Goal: Find specific page/section: Find specific page/section

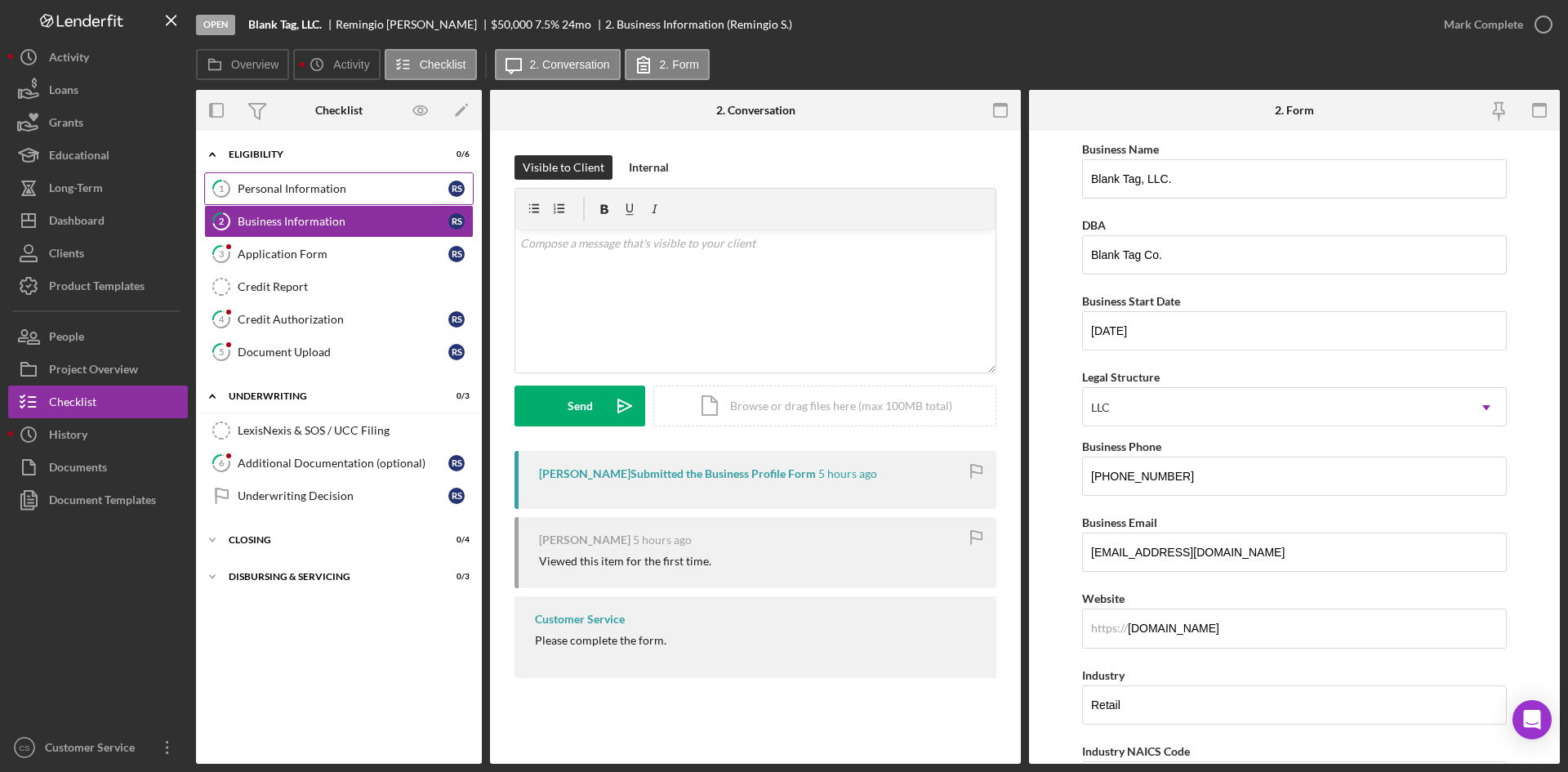
scroll to position [1180, 0]
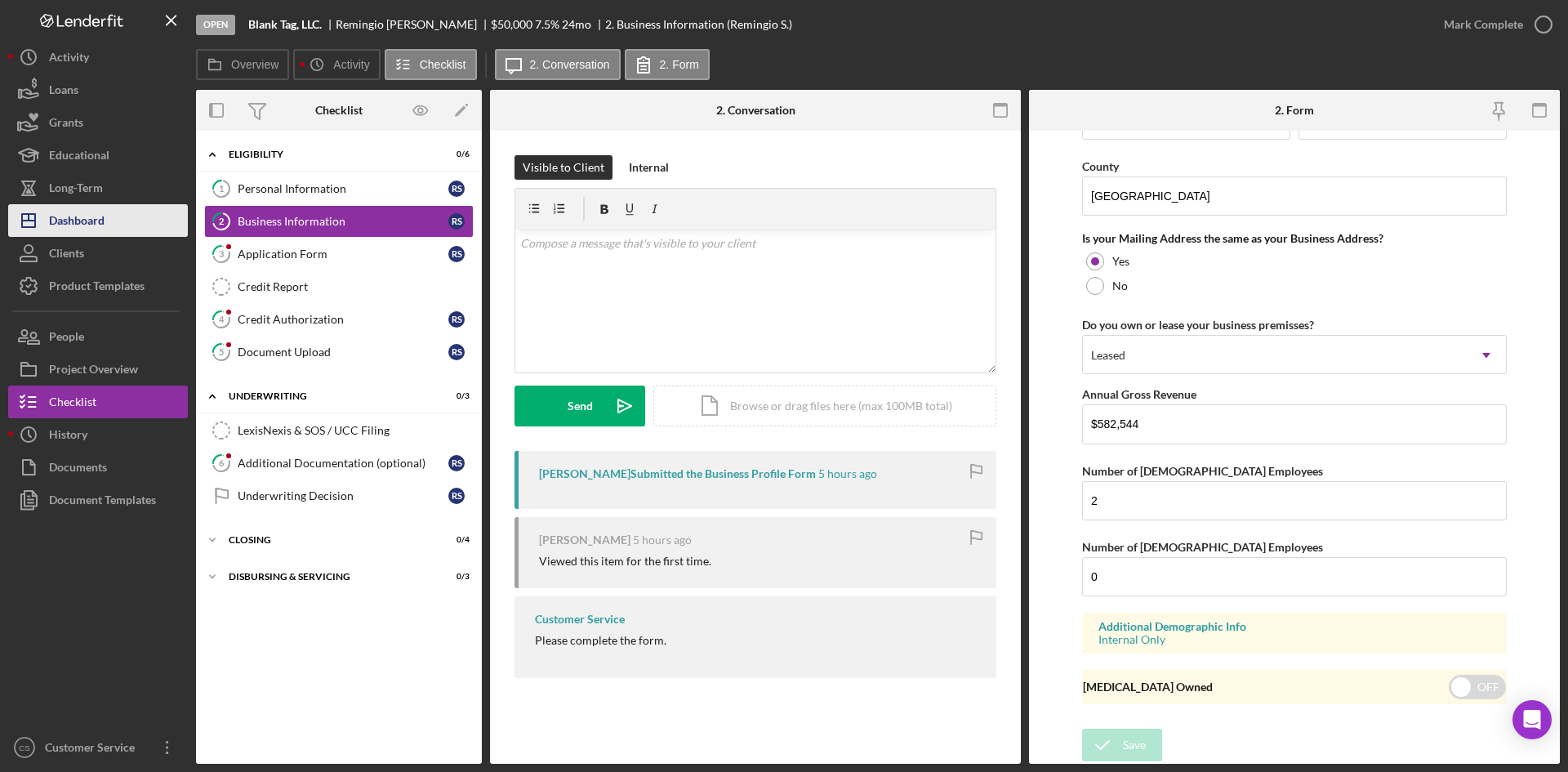
click at [102, 232] on div "Dashboard" at bounding box center [77, 223] width 56 height 37
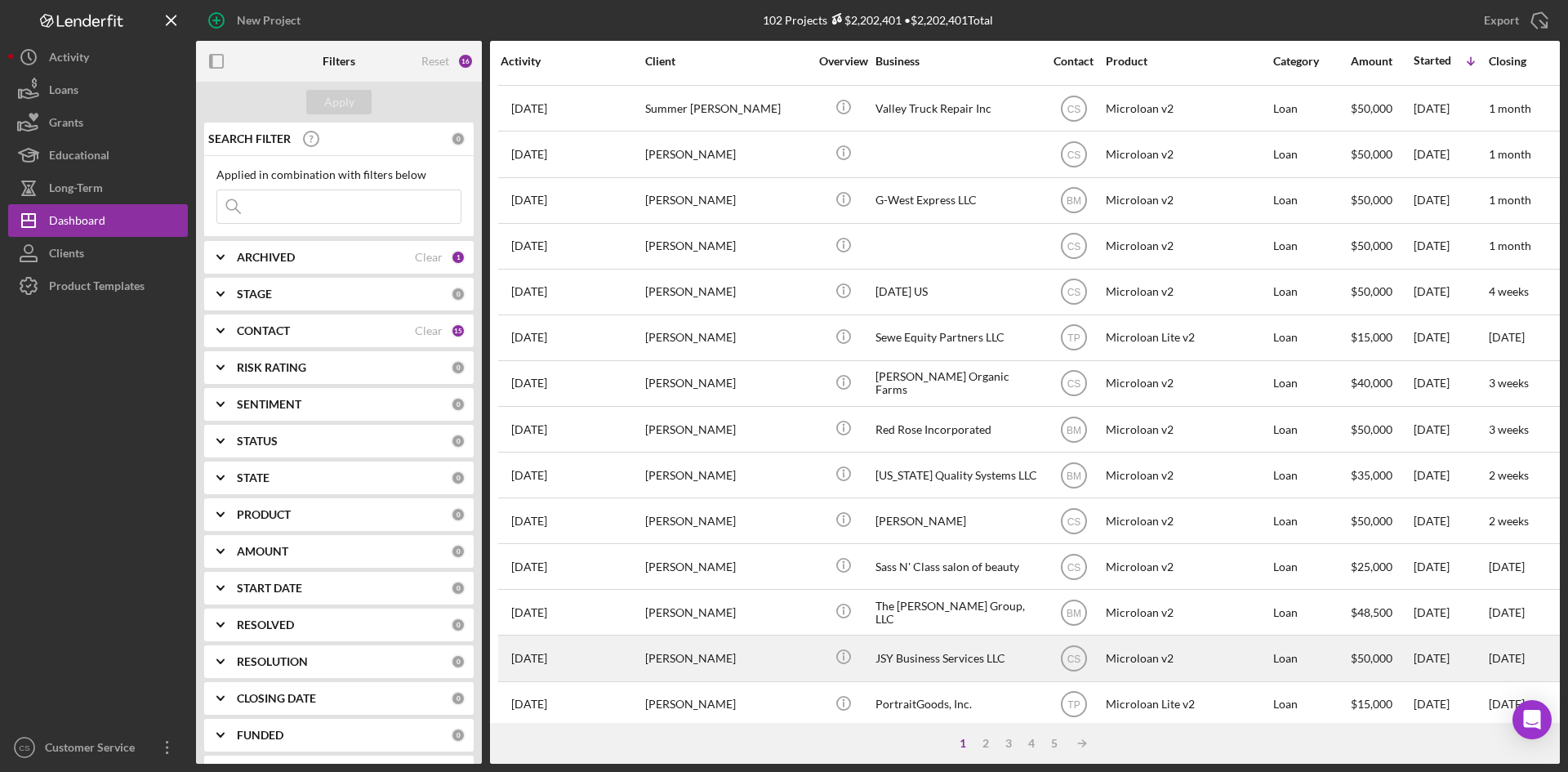
scroll to position [525, 0]
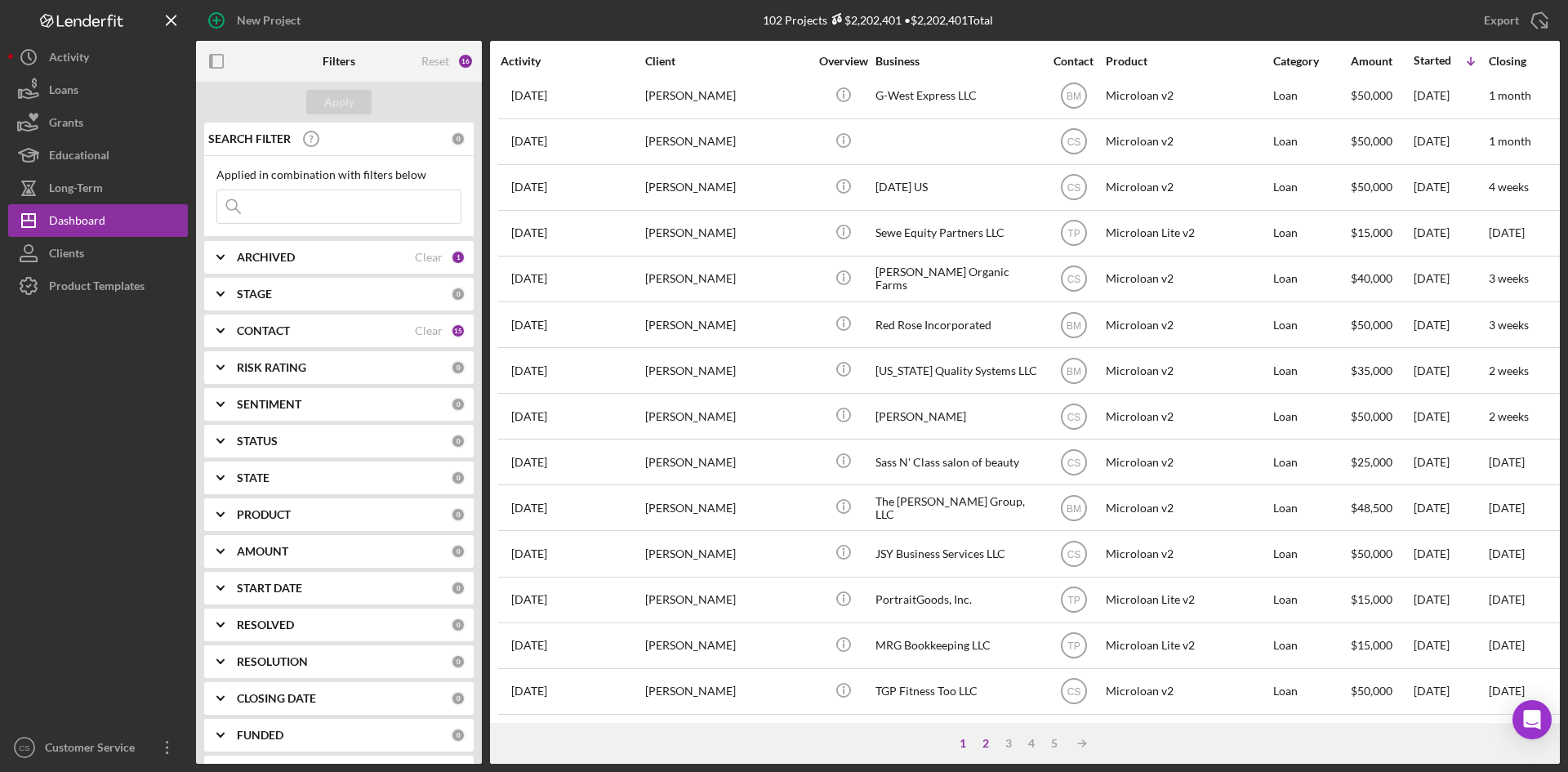
click at [989, 741] on div "2" at bounding box center [985, 742] width 23 height 13
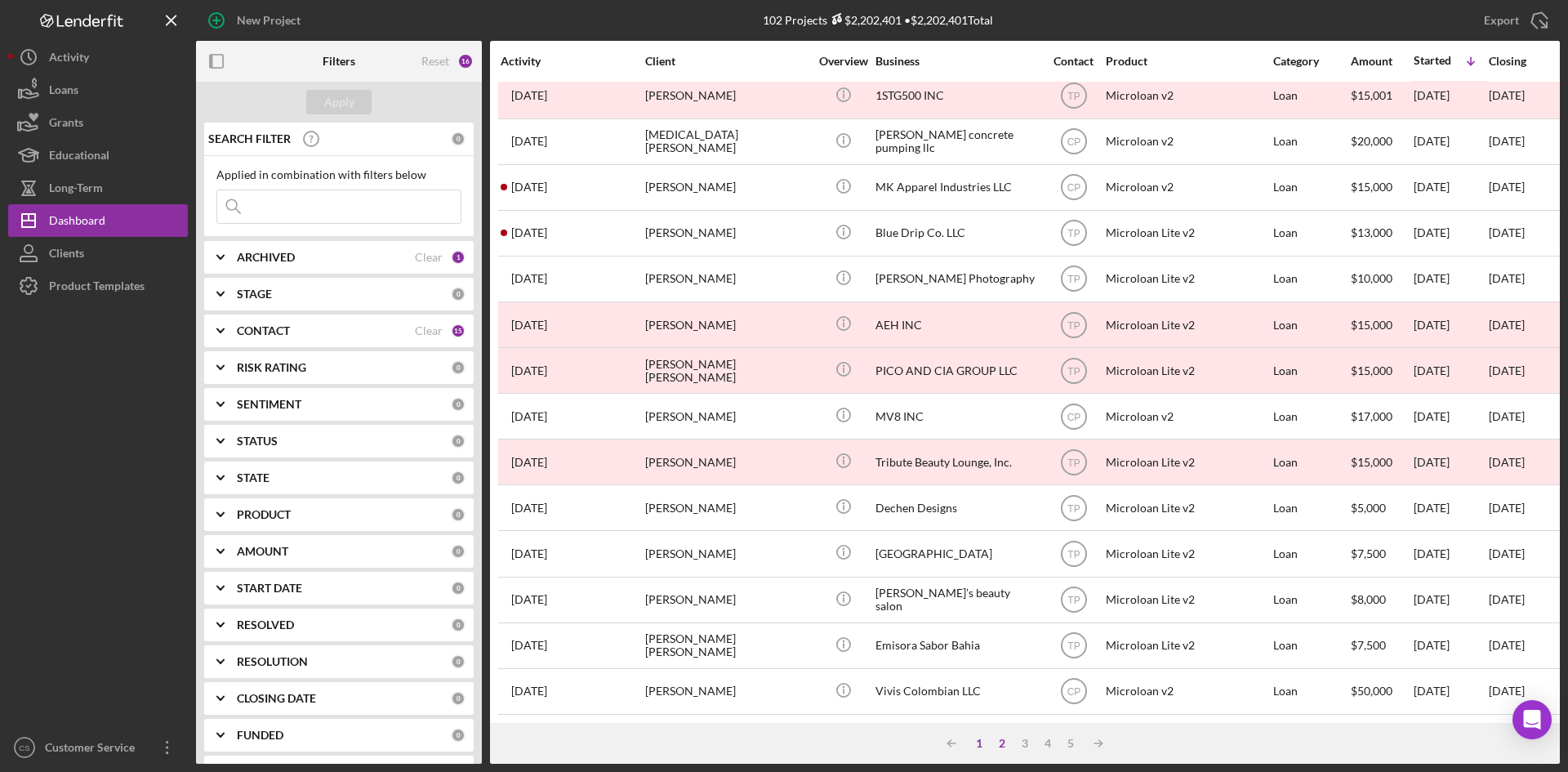
click at [982, 749] on div "1" at bounding box center [979, 742] width 23 height 13
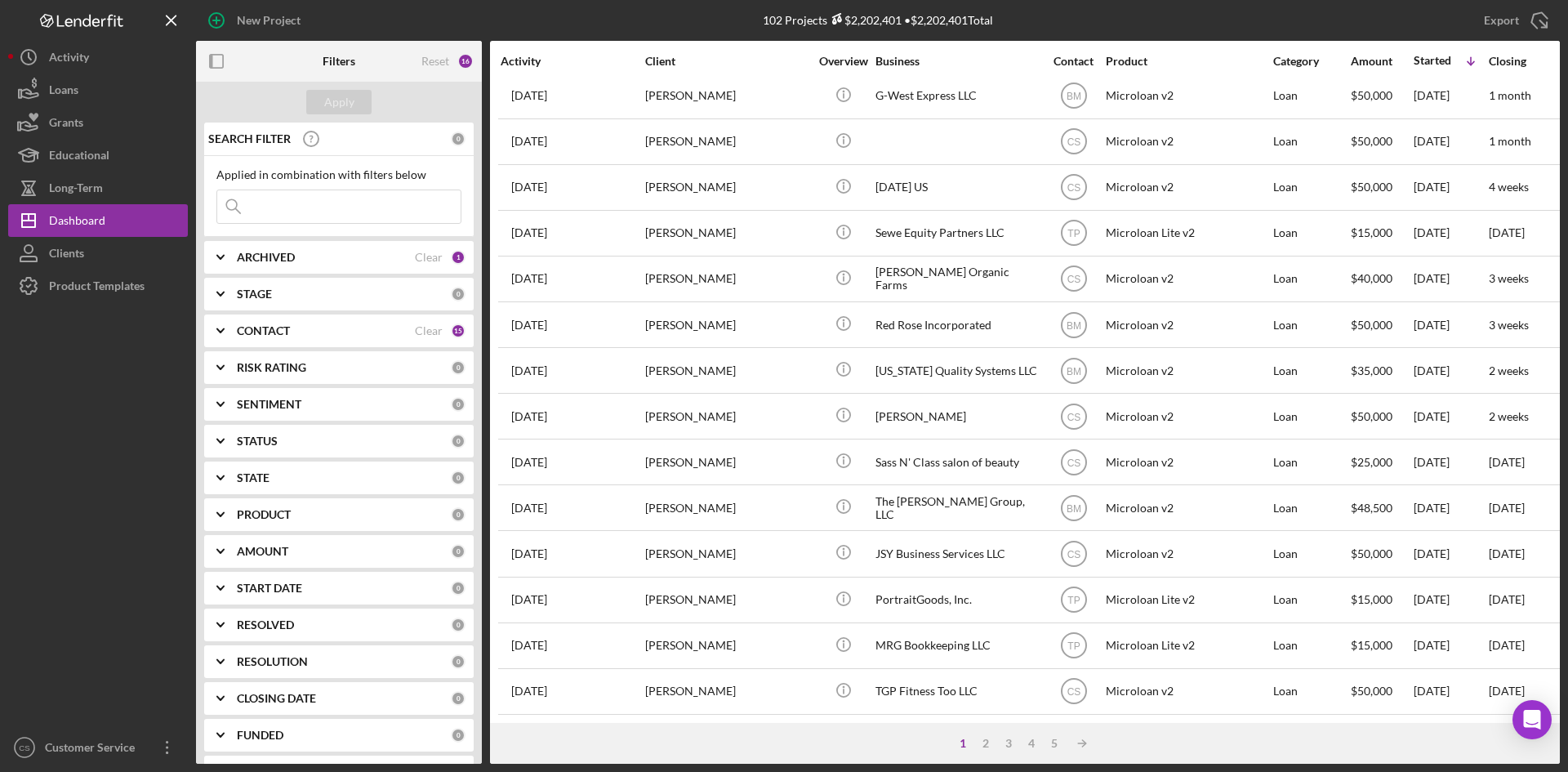
click at [317, 202] on input at bounding box center [339, 207] width 244 height 33
click at [307, 201] on input at bounding box center [339, 207] width 244 height 33
click at [283, 254] on b "ARCHIVED" at bounding box center [265, 257] width 58 height 13
click at [236, 346] on div "Archived" at bounding box center [338, 354] width 245 height 26
click at [230, 349] on input "Archived" at bounding box center [225, 350] width 17 height 17
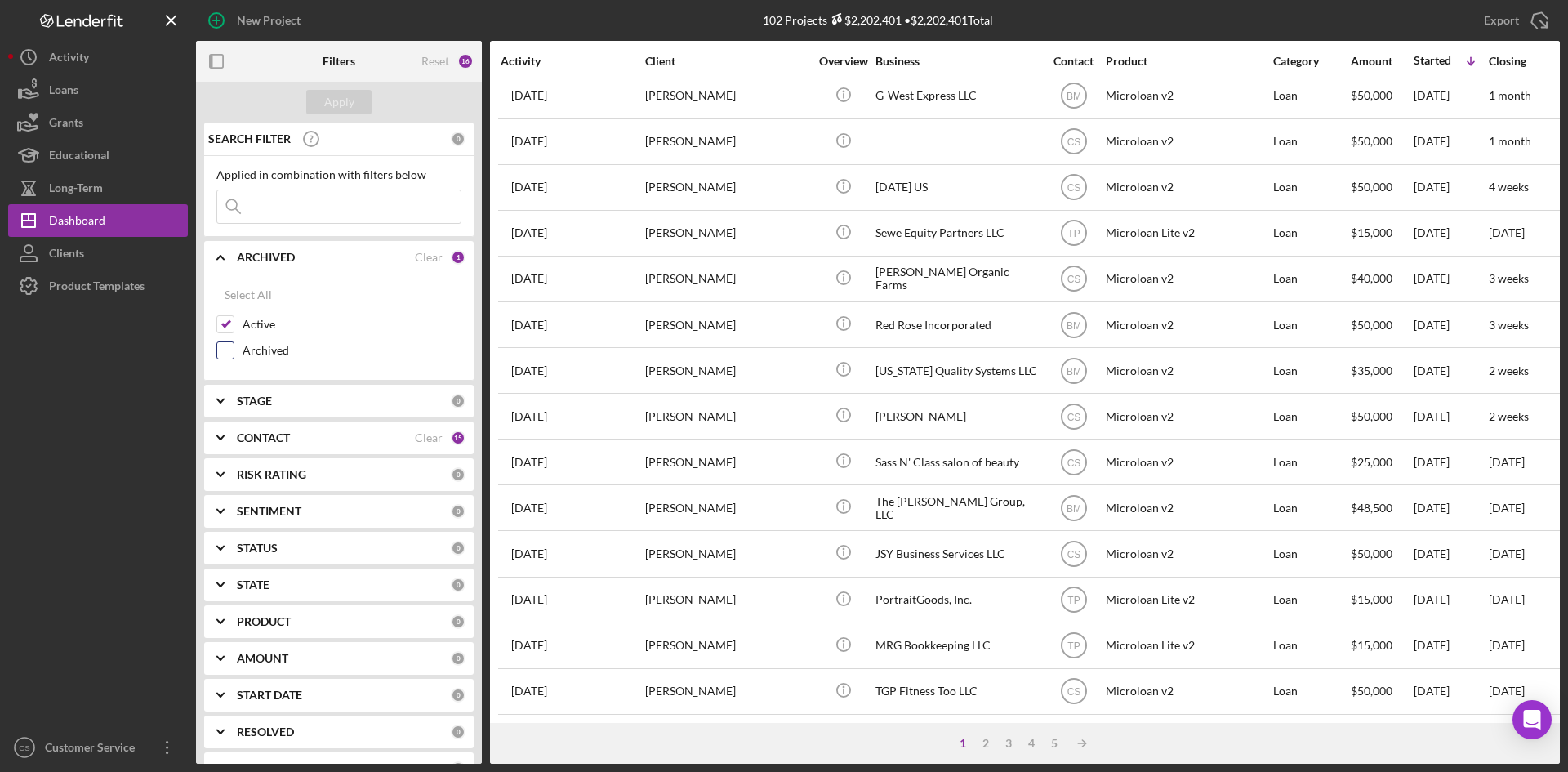
checkbox input "true"
click at [271, 207] on input at bounding box center [339, 207] width 244 height 33
paste input "[PERSON_NAME]"
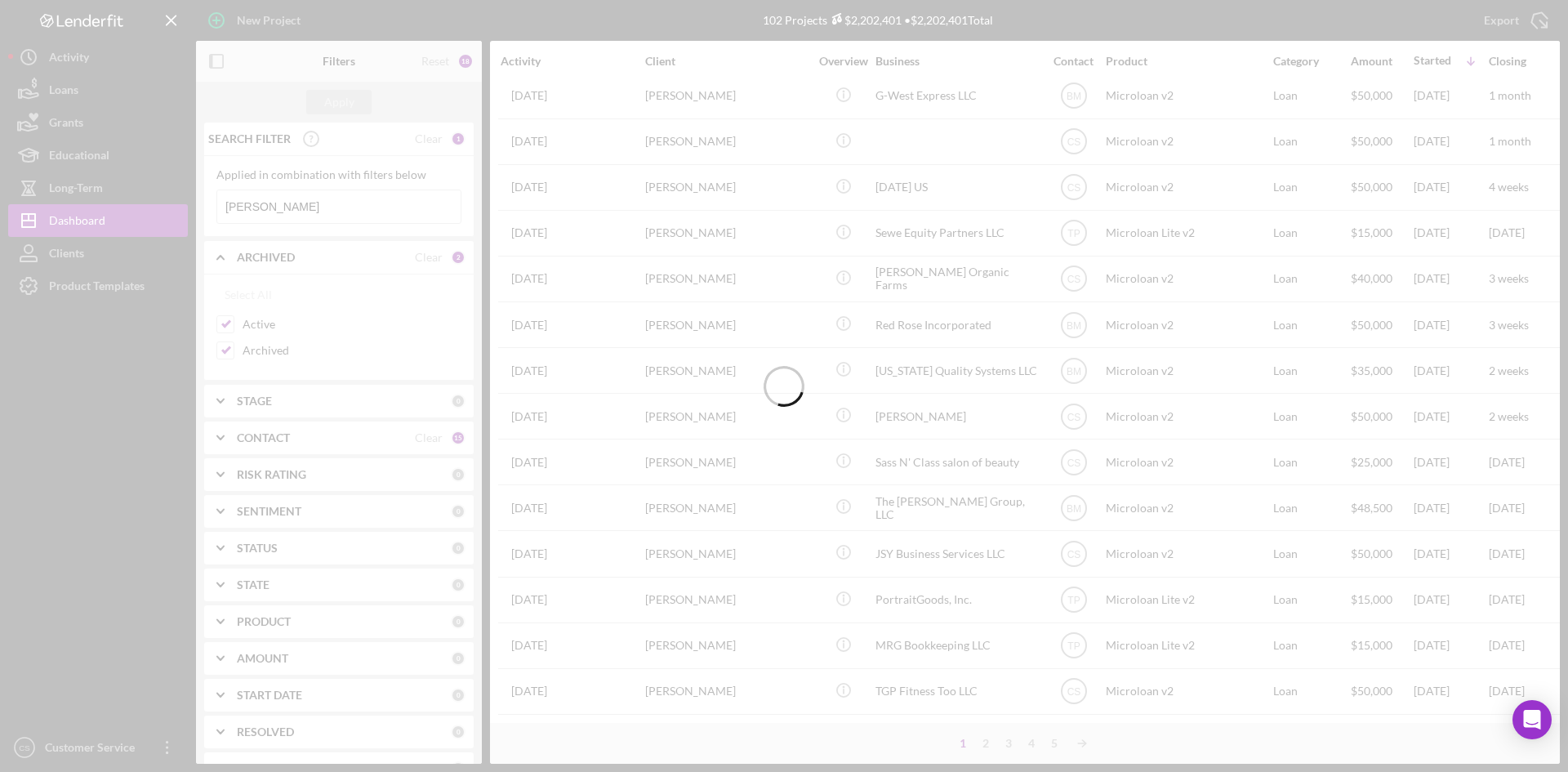
scroll to position [0, 0]
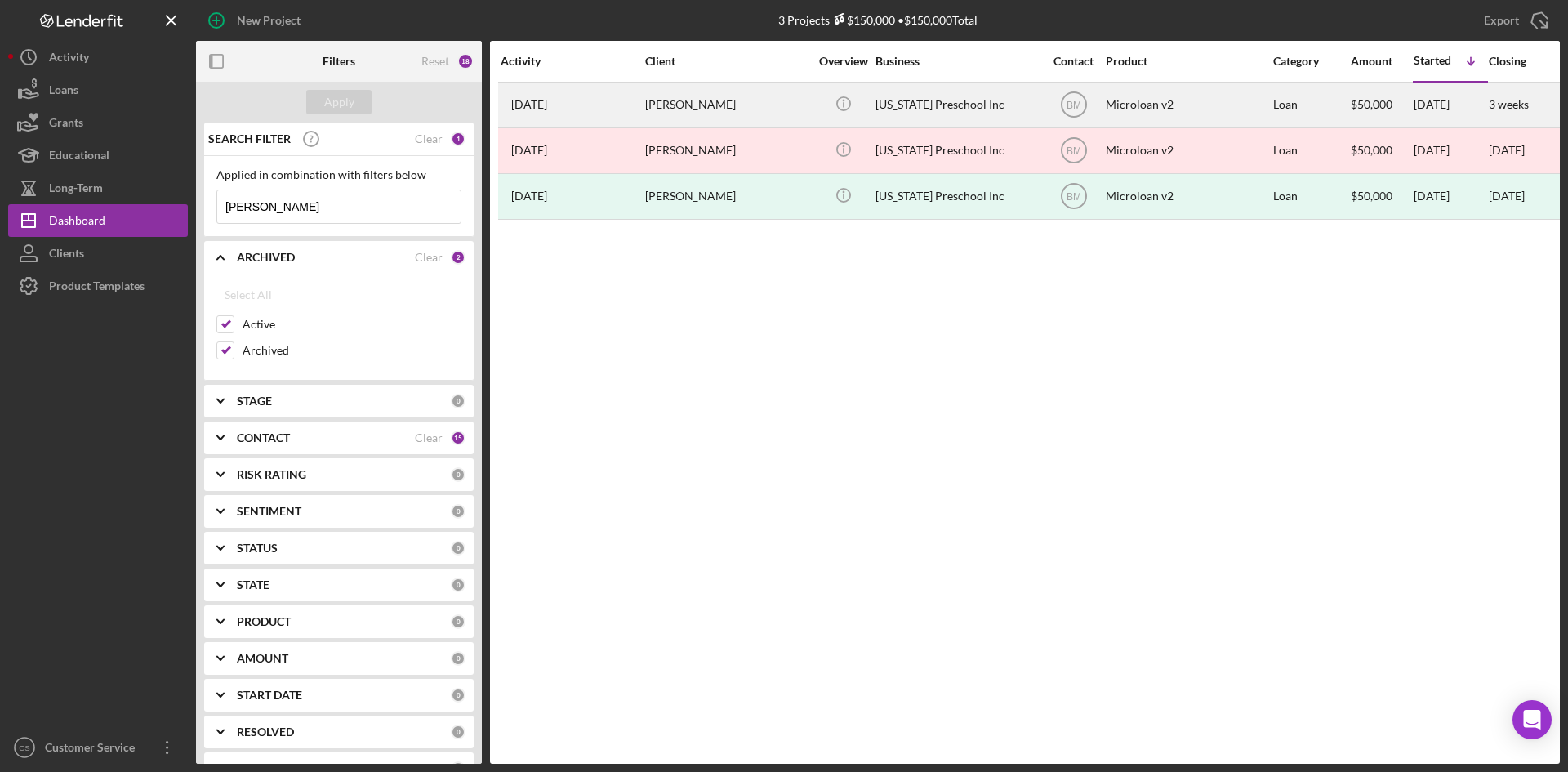
type input "[PERSON_NAME]"
click at [735, 110] on div "[PERSON_NAME]" at bounding box center [727, 105] width 164 height 44
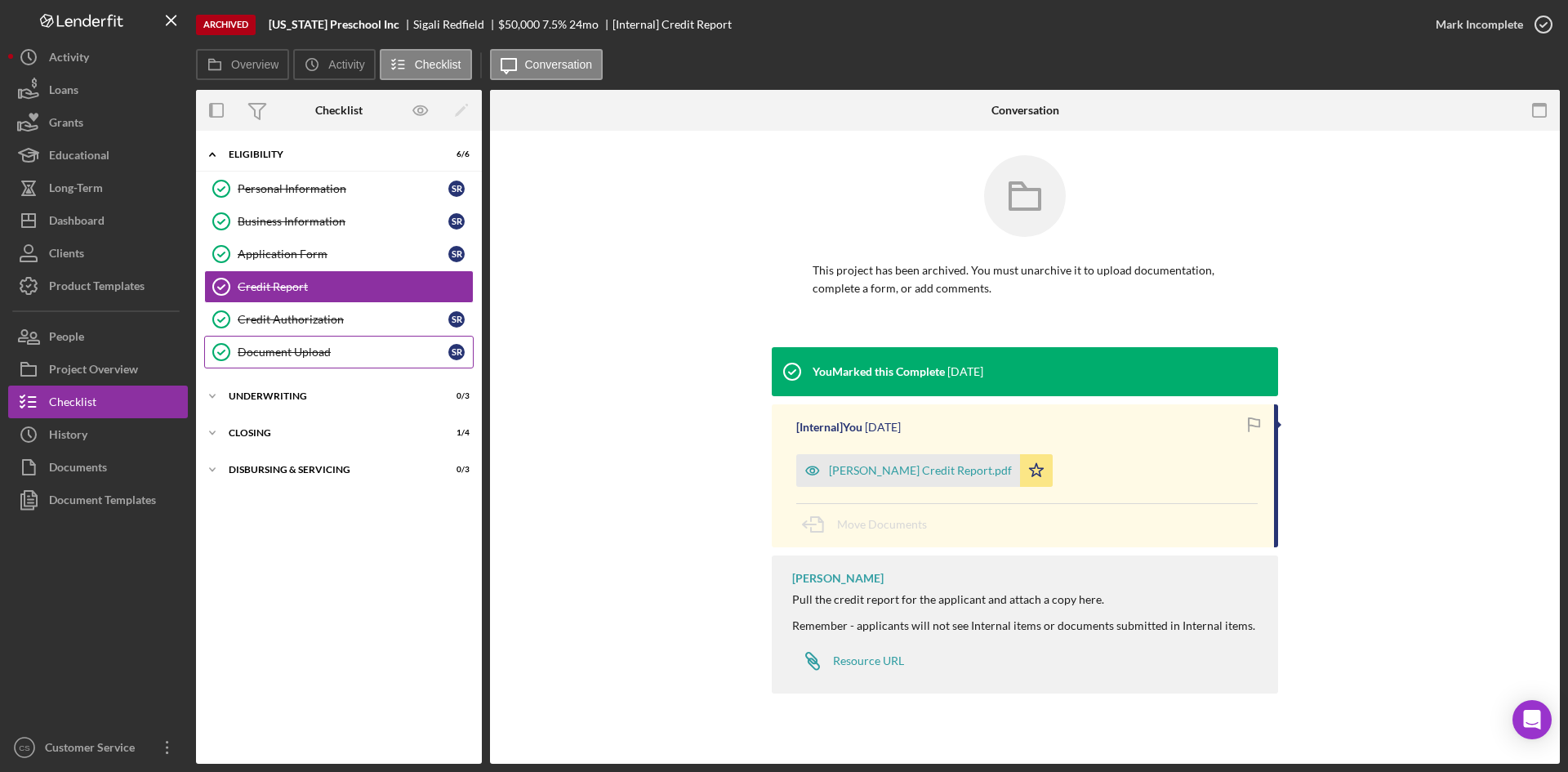
click at [325, 355] on div "Document Upload" at bounding box center [343, 352] width 211 height 13
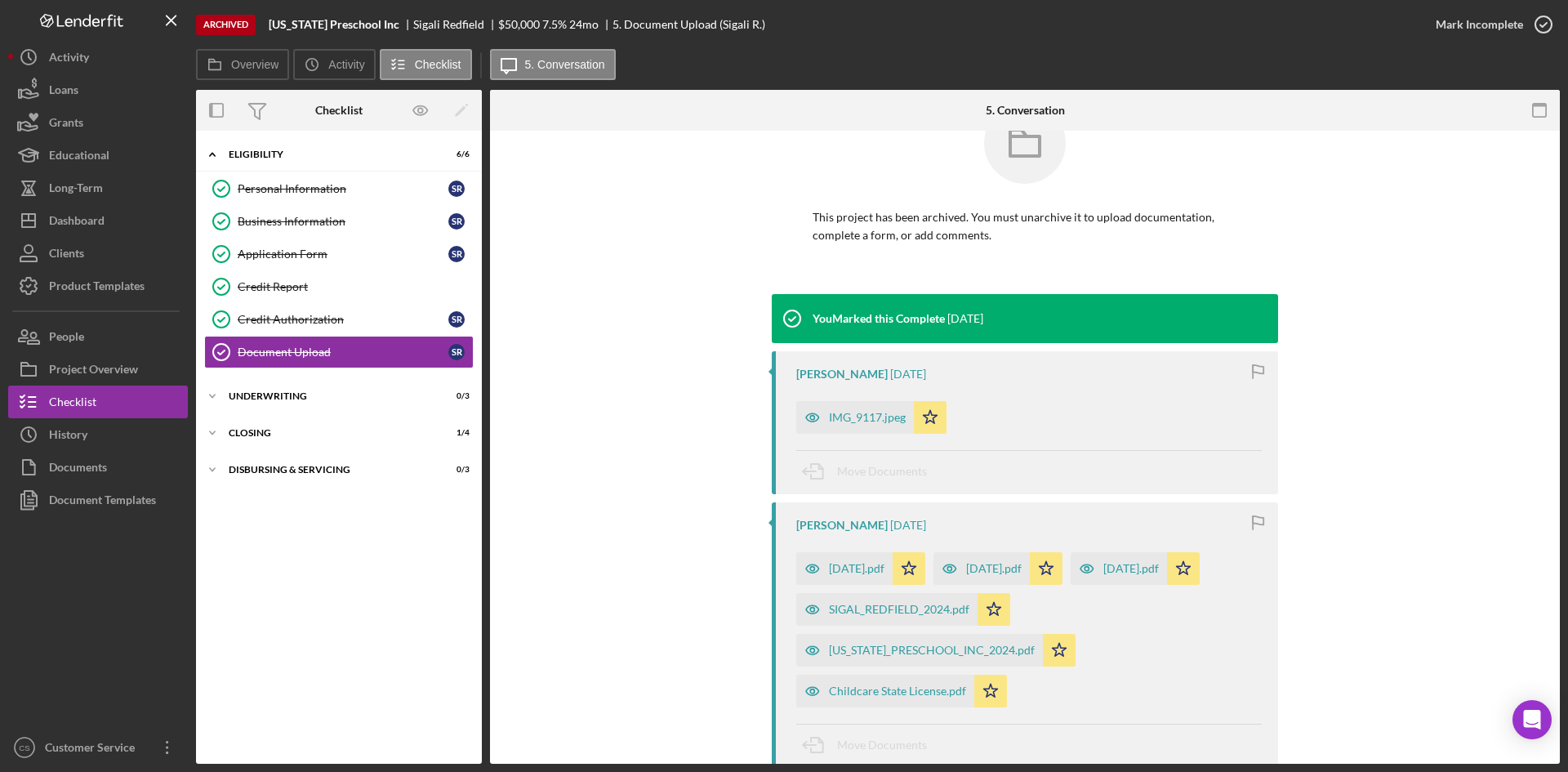
scroll to position [82, 0]
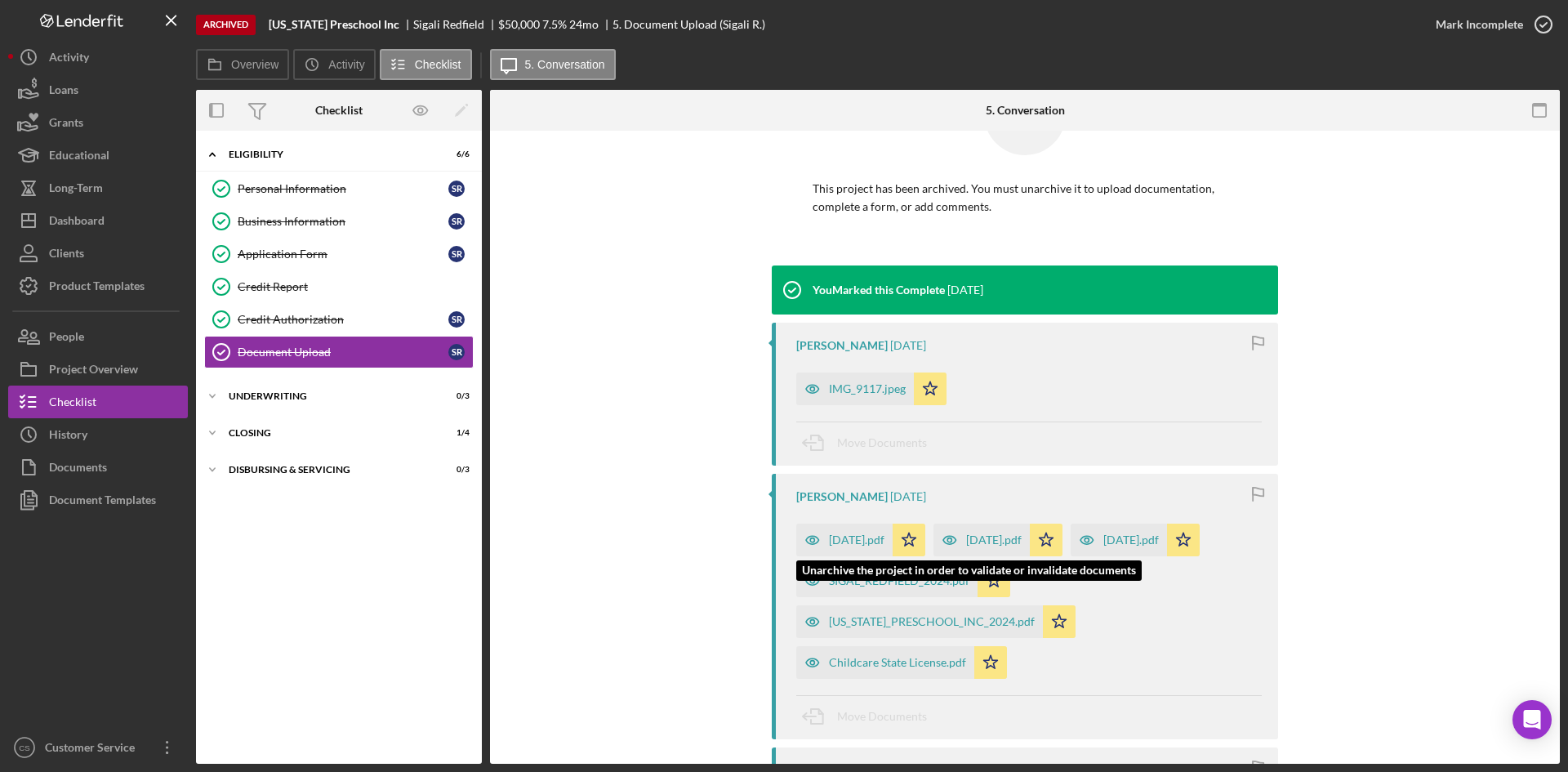
click at [838, 537] on div "[DATE].pdf" at bounding box center [856, 540] width 56 height 13
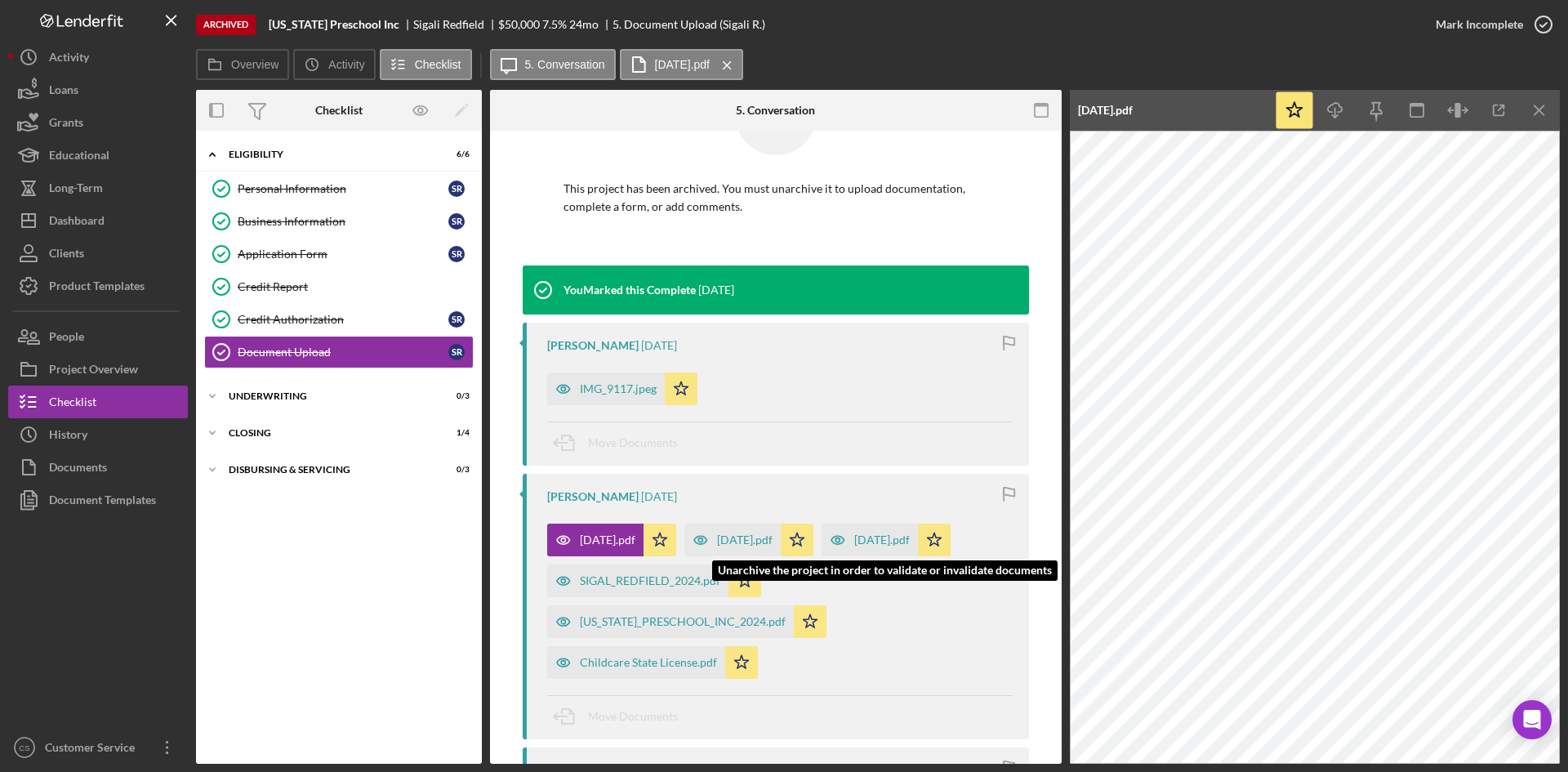
click at [707, 537] on icon "button" at bounding box center [700, 540] width 13 height 8
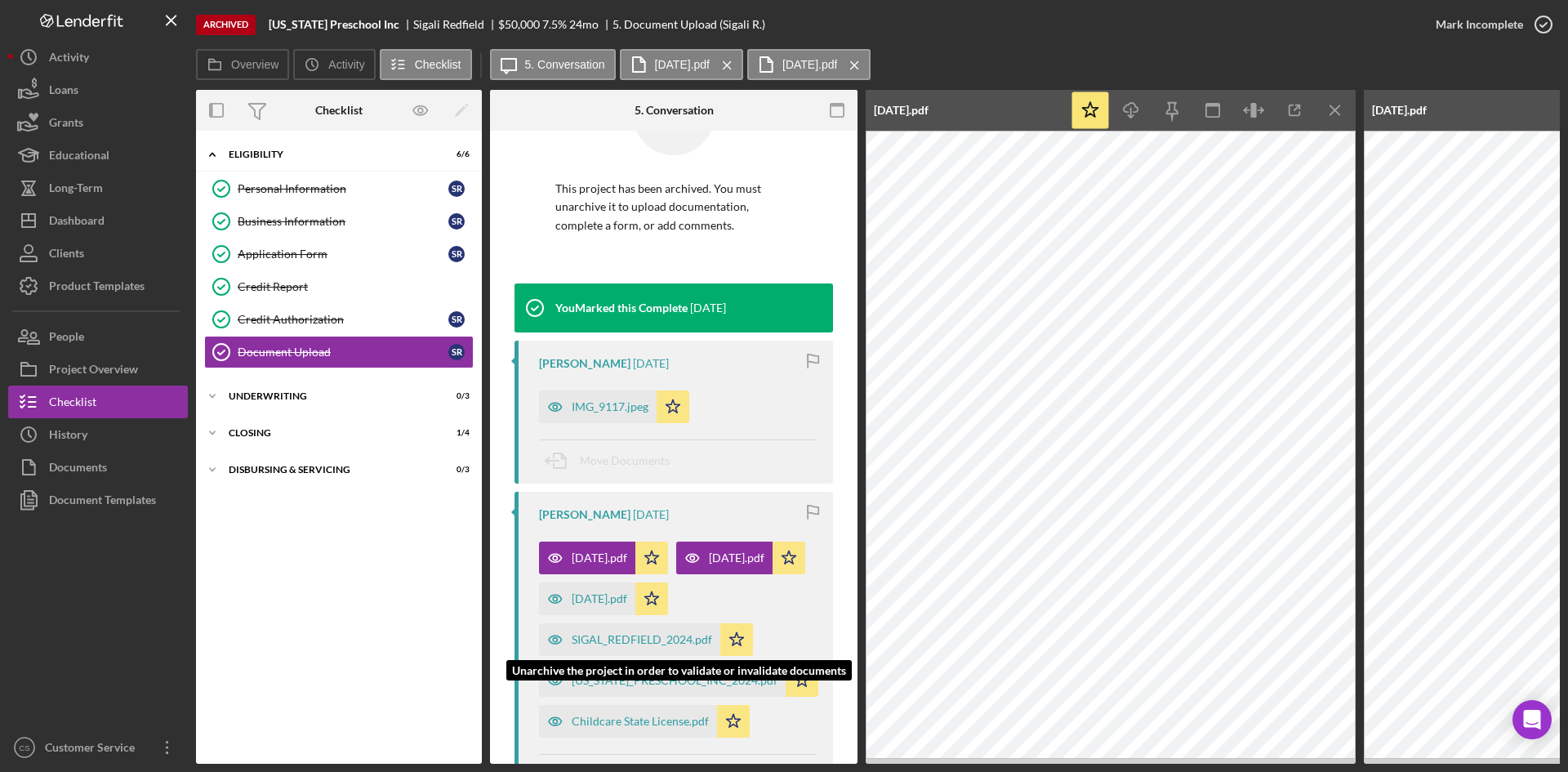
click at [602, 605] on div "[DATE].pdf" at bounding box center [600, 598] width 56 height 13
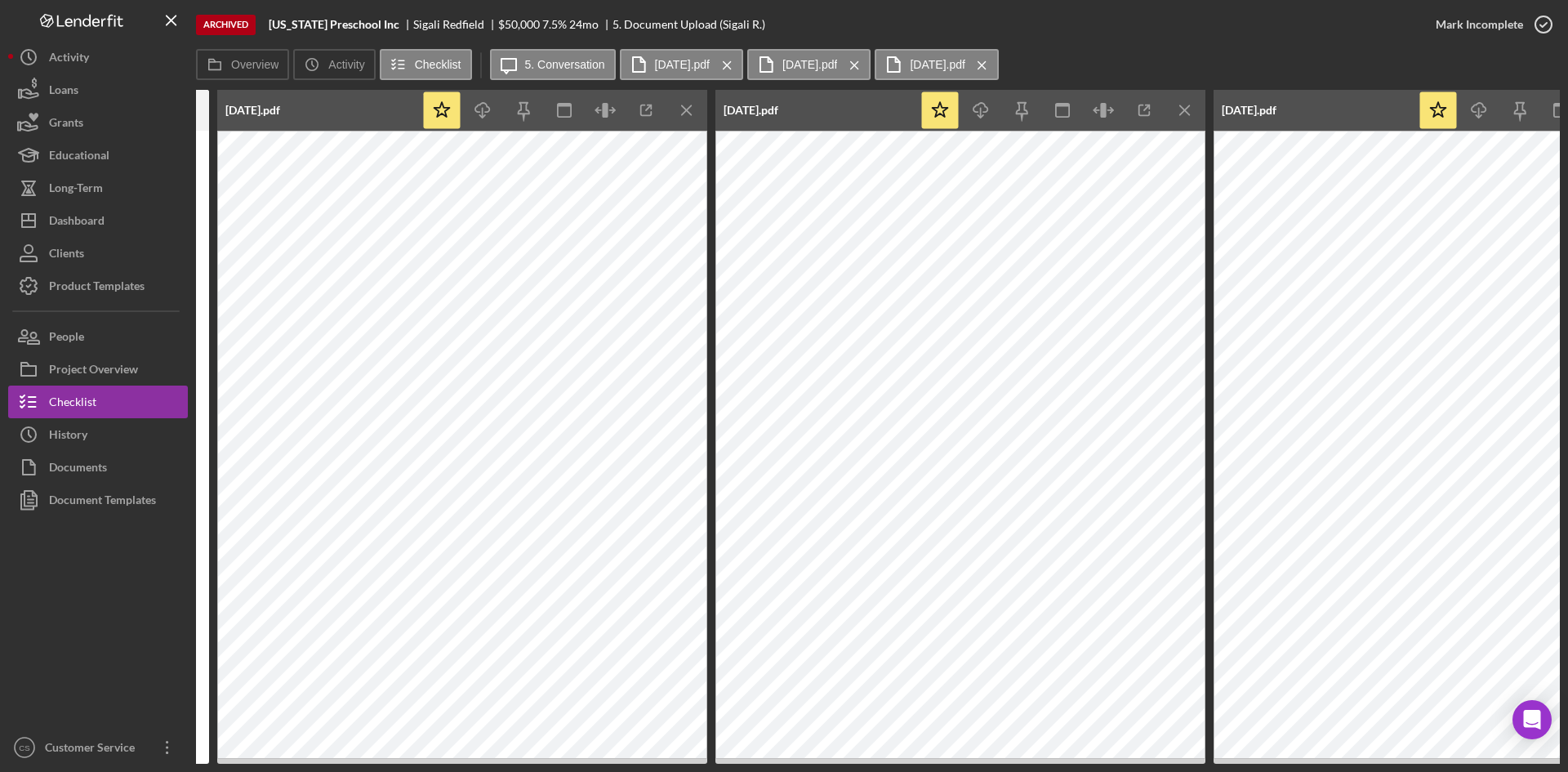
scroll to position [0, 653]
